Goal: Information Seeking & Learning: Get advice/opinions

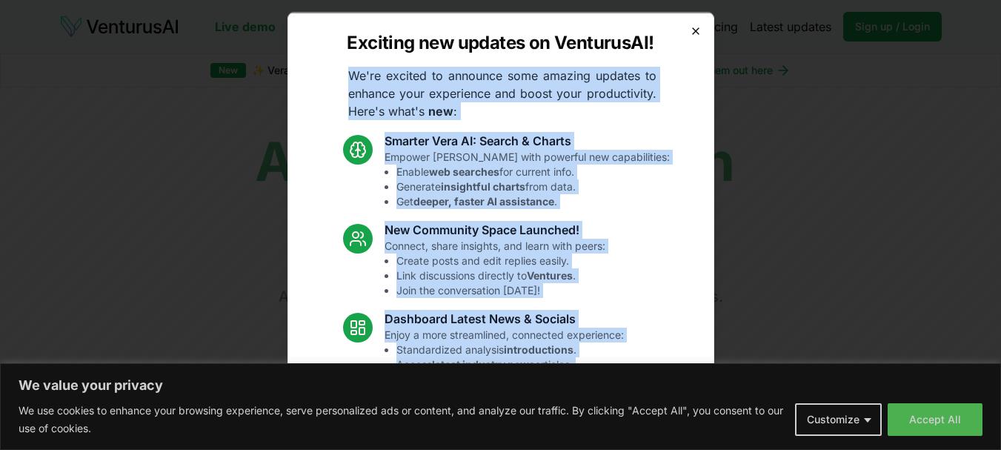
click at [689, 32] on div "Exciting new updates on VenturusAI! We're excited to announce some amazing upda…" at bounding box center [501, 225] width 427 height 426
click at [690, 33] on icon "button" at bounding box center [696, 30] width 12 height 12
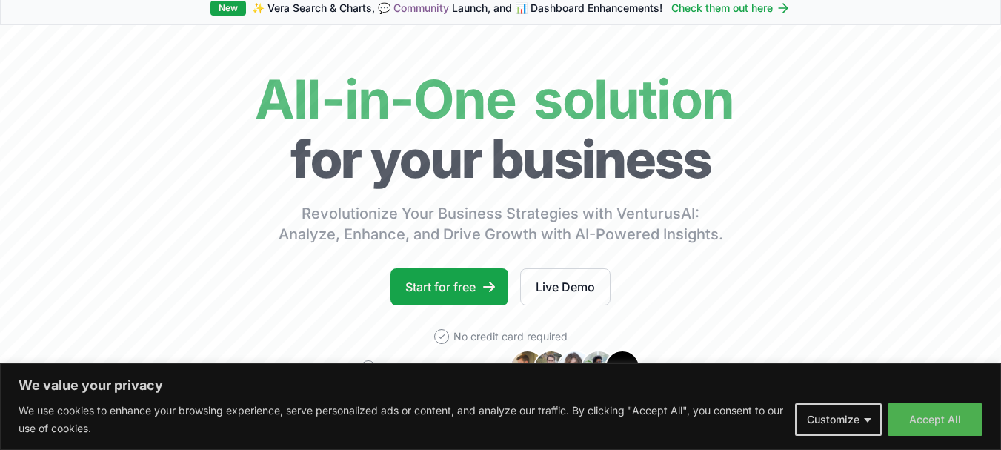
scroll to position [148, 0]
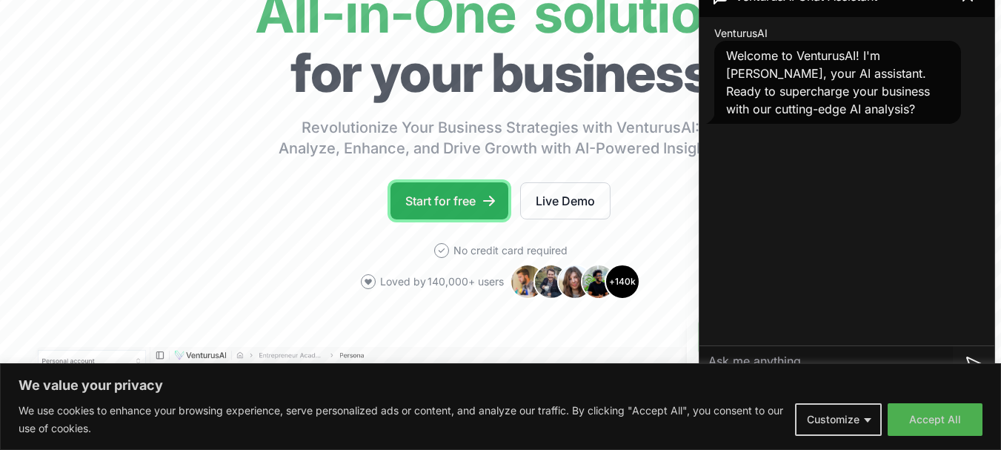
click at [467, 204] on link "Start for free" at bounding box center [450, 200] width 118 height 37
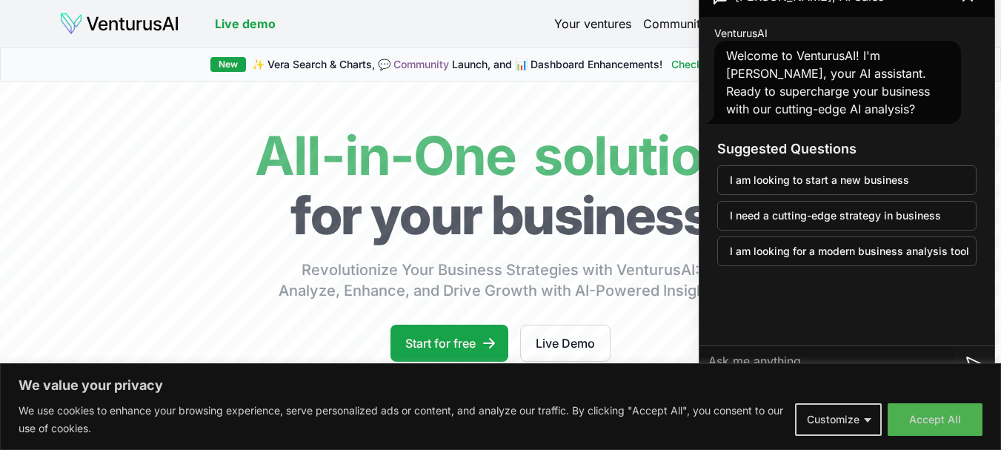
scroll to position [148, 0]
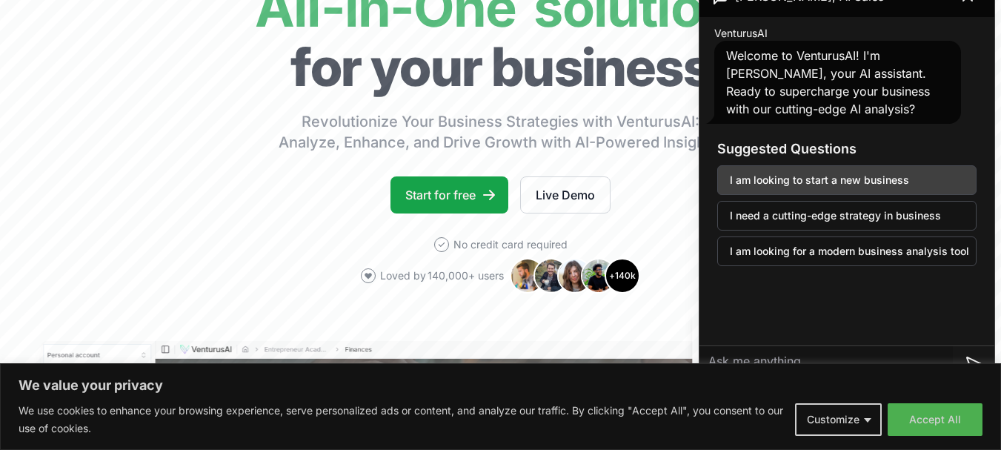
click at [813, 184] on button "I am looking to start a new business" at bounding box center [847, 180] width 259 height 30
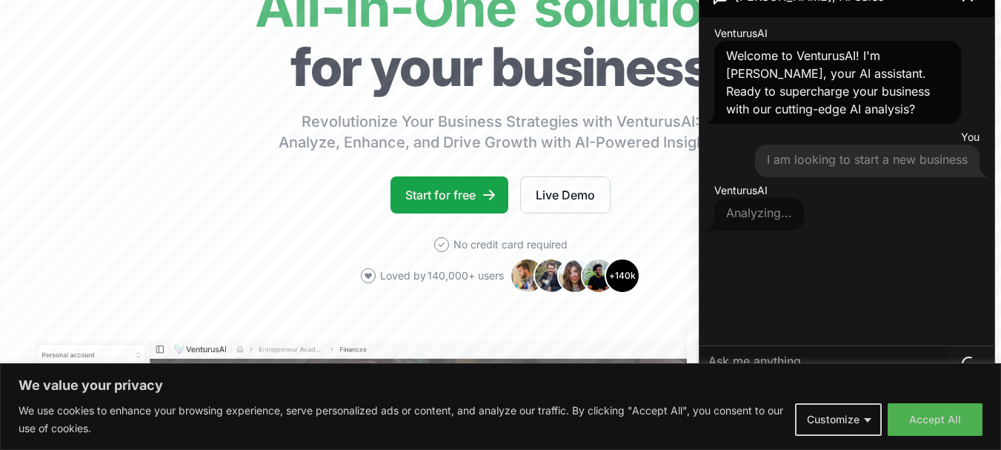
click at [801, 202] on div "VenturusAI Analyzing..." at bounding box center [847, 206] width 283 height 53
click at [804, 159] on span "I am looking to start a new business" at bounding box center [867, 159] width 201 height 15
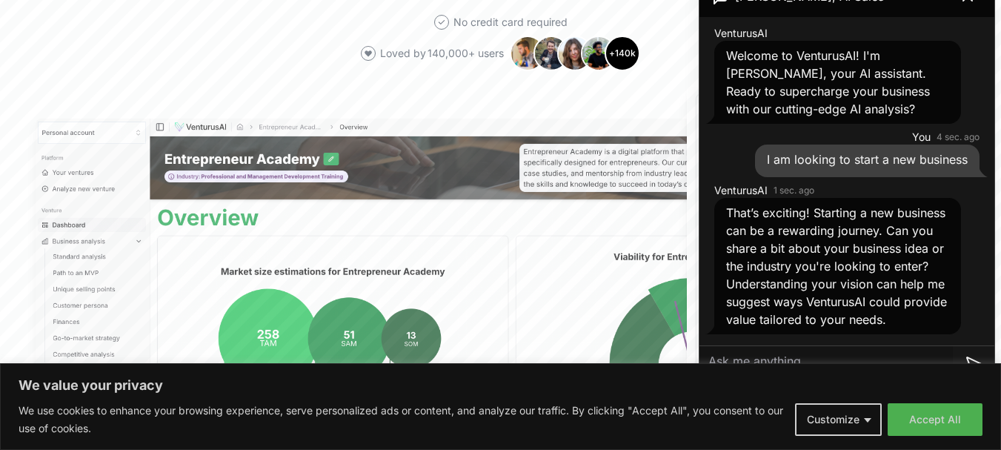
scroll to position [16, 0]
click at [746, 353] on textarea at bounding box center [827, 364] width 254 height 36
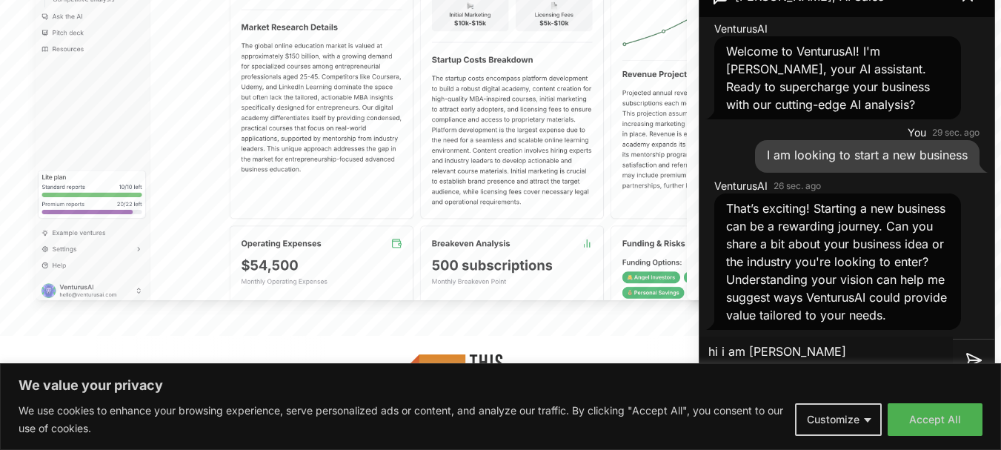
scroll to position [741, 0]
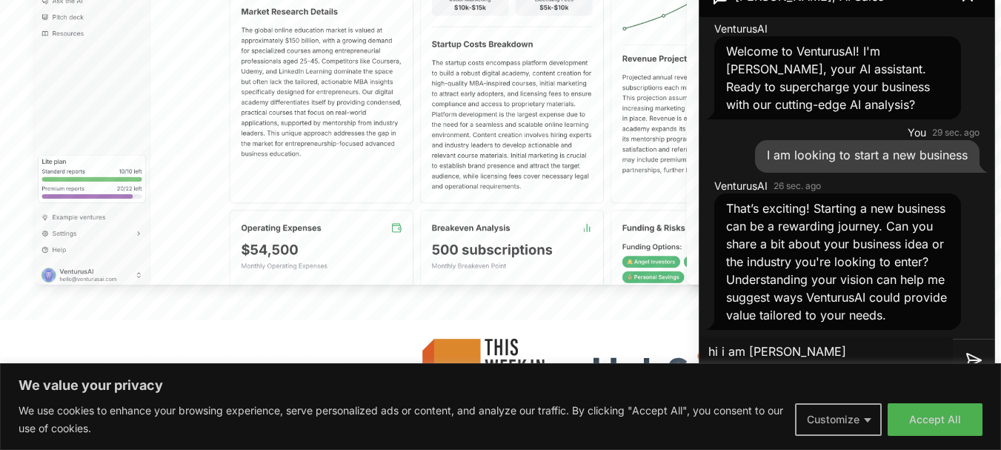
click at [864, 418] on button "Customize" at bounding box center [838, 419] width 87 height 33
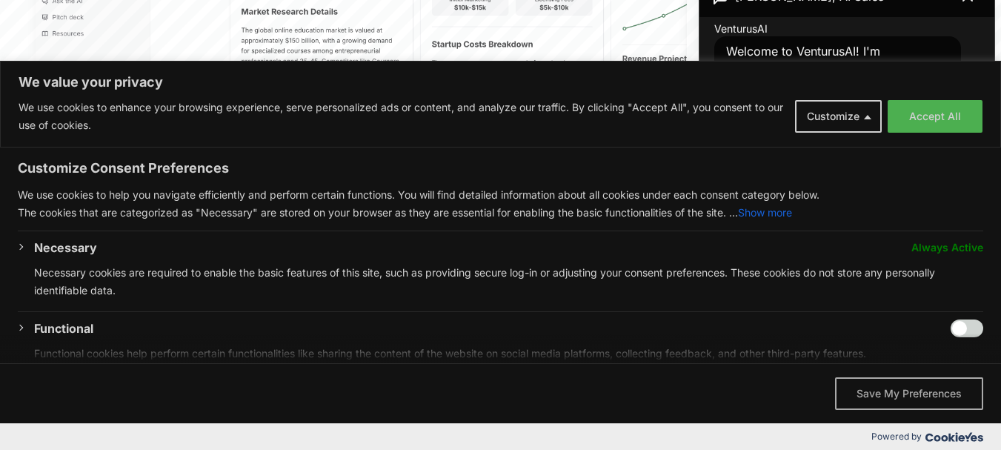
click at [893, 394] on button "Save My Preferences" at bounding box center [909, 393] width 148 height 33
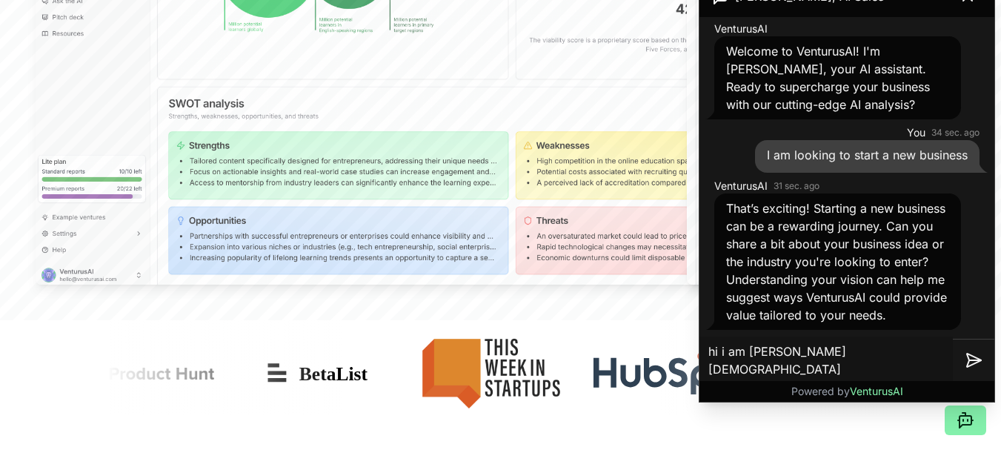
click at [807, 370] on textarea "hi i am [PERSON_NAME] [DEMOGRAPHIC_DATA] [DEMOGRAPHIC_DATA], living in [GEOGRAP…" at bounding box center [827, 360] width 254 height 47
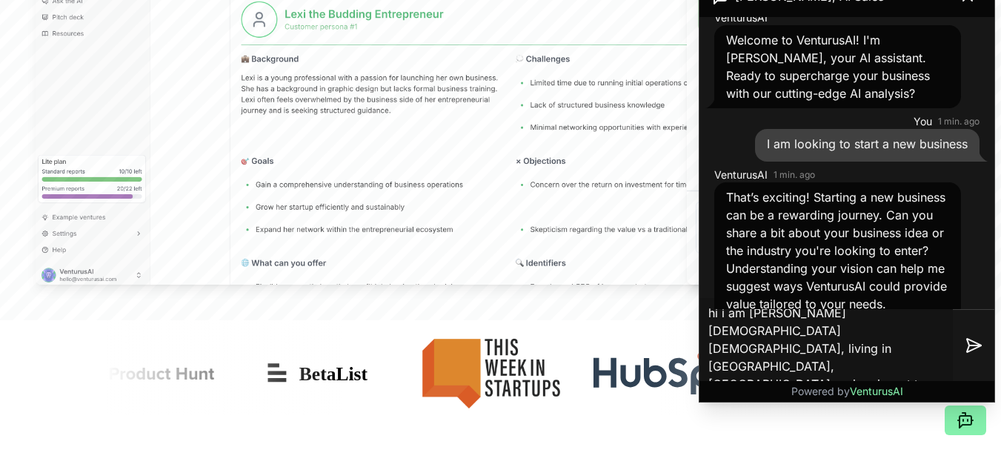
type textarea "hi i am [PERSON_NAME] [DEMOGRAPHIC_DATA] [DEMOGRAPHIC_DATA], living in [GEOGRAP…"
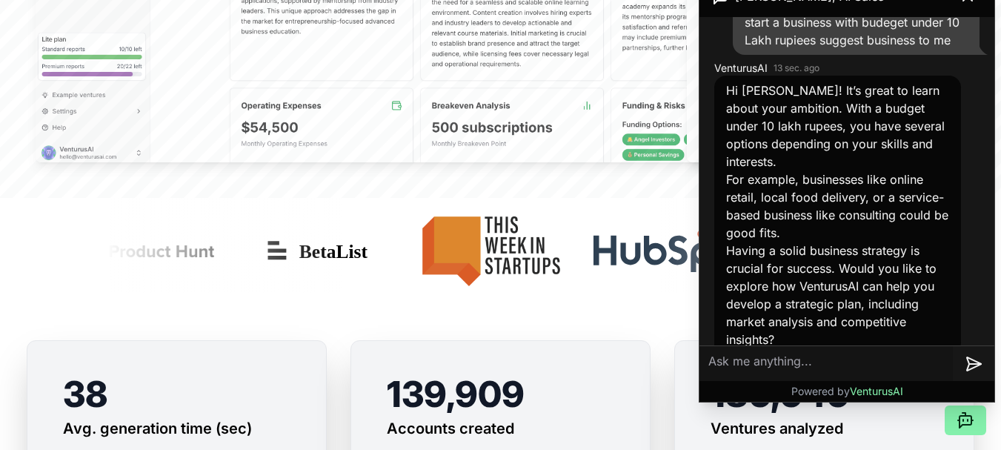
scroll to position [890, 0]
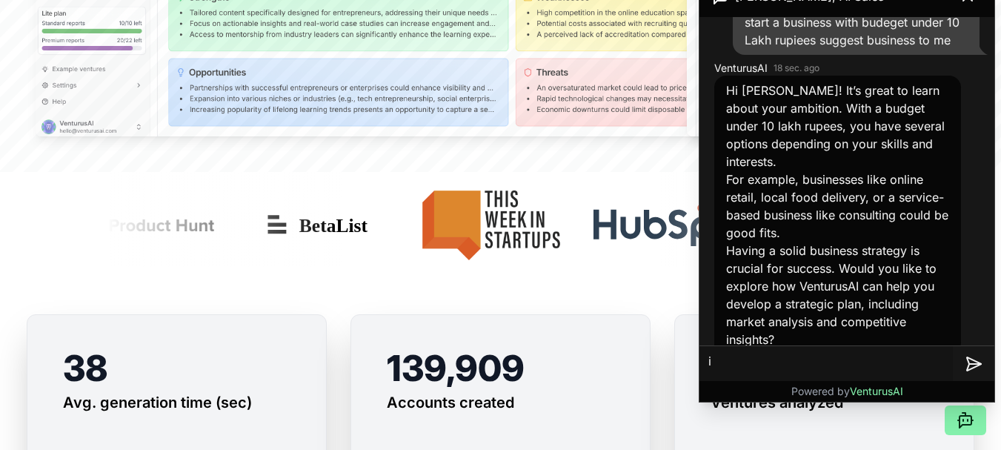
type textarea "i"
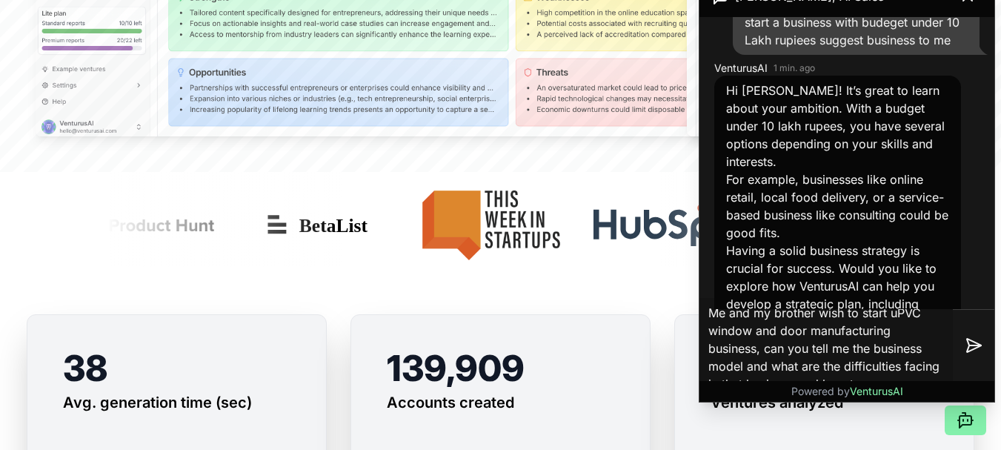
scroll to position [17, 0]
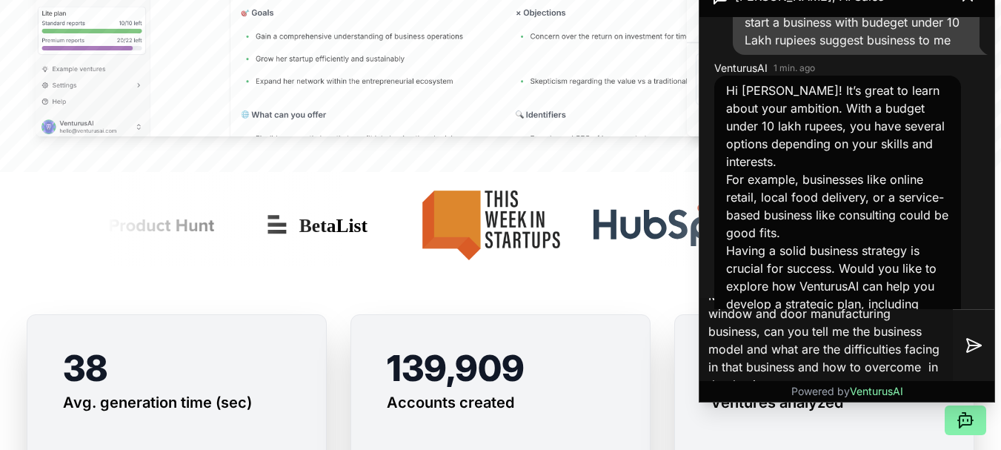
type textarea "Me and my brother wish to start uPVC window and door manufacturing business, ca…"
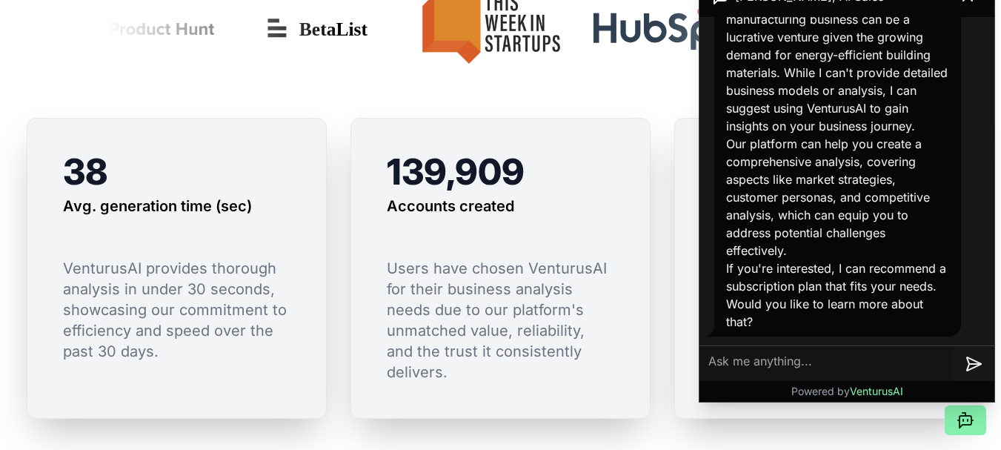
scroll to position [1112, 0]
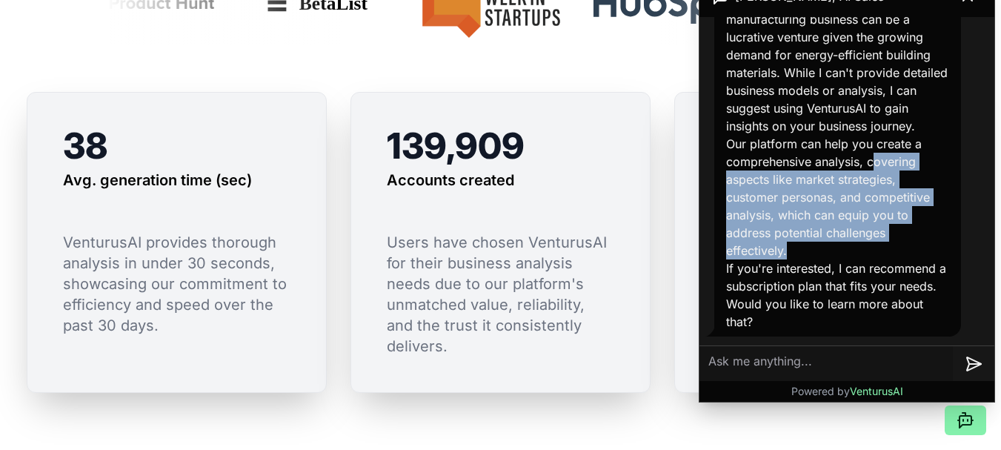
drag, startPoint x: 872, startPoint y: 161, endPoint x: 867, endPoint y: 259, distance: 98.0
click at [867, 259] on p "Our platform can help you create a comprehensive analysis, covering aspects lik…" at bounding box center [837, 197] width 223 height 125
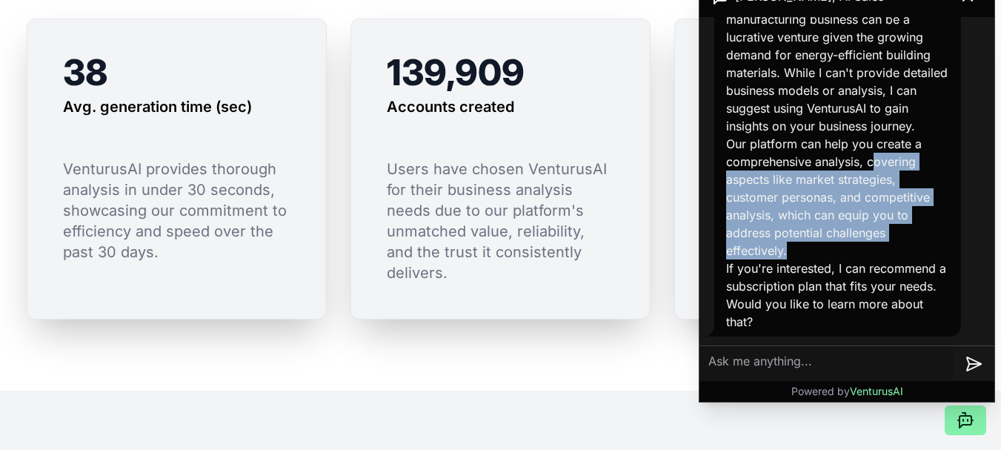
scroll to position [1186, 0]
copy p "overing aspects like market strategies, customer personas, and competitive anal…"
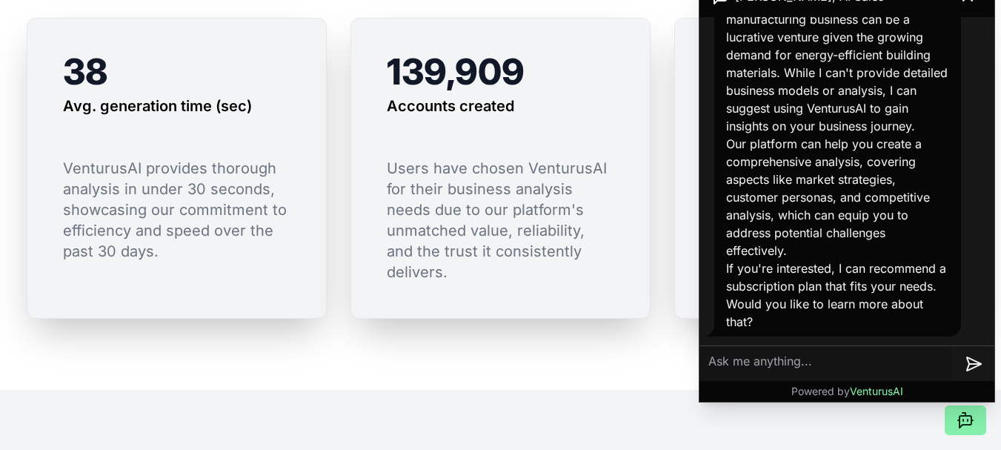
click at [792, 356] on textarea at bounding box center [827, 364] width 254 height 36
paste textarea "overing aspects like market strategies, customer personas, and competitive anal…"
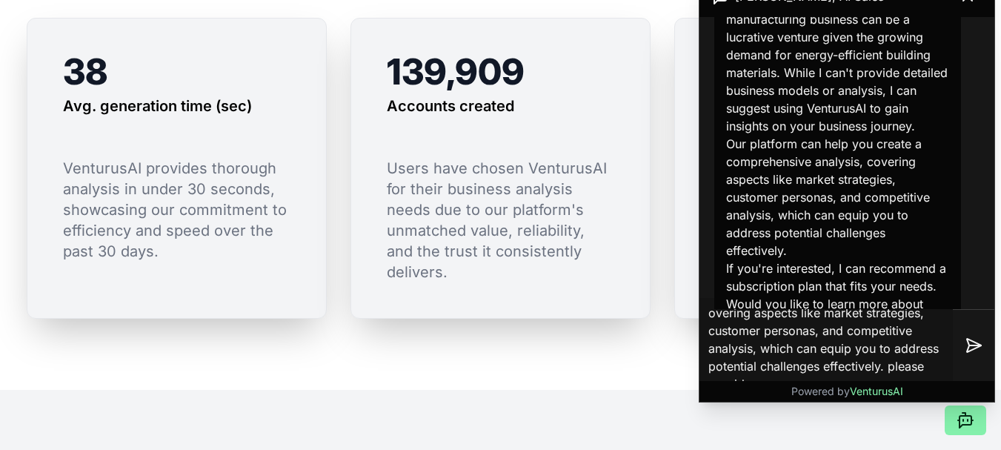
type textarea "overing aspects like market strategies, customer personas, and competitive anal…"
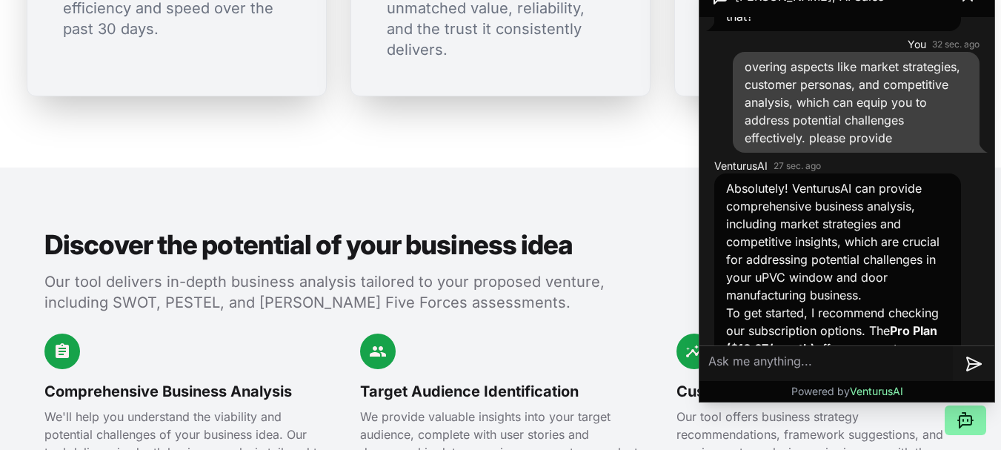
scroll to position [1252, 0]
